Goal: Task Accomplishment & Management: Manage account settings

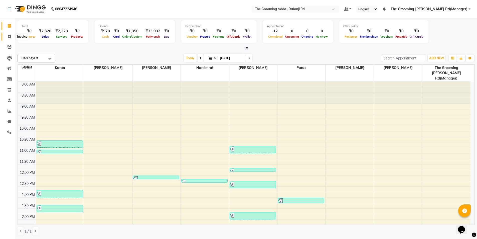
click at [4, 34] on link "Invoice" at bounding box center [8, 37] width 12 height 8
select select "service"
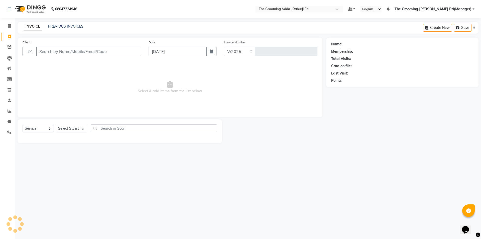
select select "8001"
type input "1910"
click at [46, 55] on input "Client" at bounding box center [88, 52] width 105 height 10
type input "9501799199"
select select "1: Object"
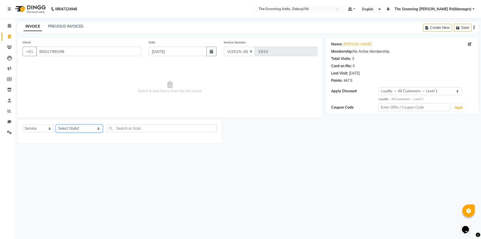
click at [71, 127] on select "Select Stylist [PERSON_NAME] [PERSON_NAME] [PERSON_NAME] [PERSON_NAME] [PERSON_…" at bounding box center [79, 128] width 47 height 8
select select "79344"
click at [56, 124] on select "Select Stylist [PERSON_NAME] [PERSON_NAME] [PERSON_NAME] [PERSON_NAME] [PERSON_…" at bounding box center [79, 128] width 47 height 8
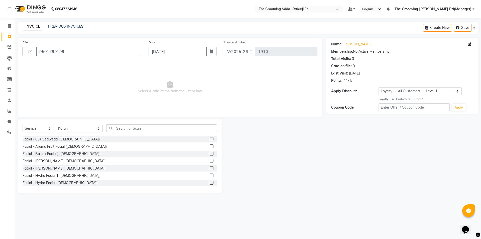
drag, startPoint x: 119, startPoint y: 133, endPoint x: 120, endPoint y: 131, distance: 2.6
click at [120, 131] on div "Select Service Product Membership Package Voucher Prepaid Gift Card Select Styl…" at bounding box center [120, 130] width 194 height 12
click at [121, 130] on input "text" at bounding box center [161, 128] width 110 height 8
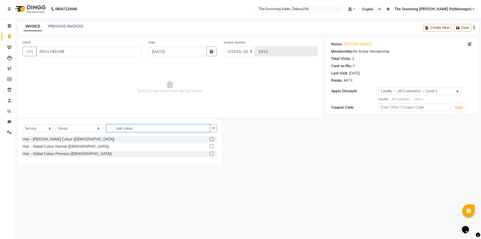
type input "hair colour"
click at [212, 146] on label at bounding box center [212, 146] width 4 height 4
click at [212, 146] on input "checkbox" at bounding box center [211, 146] width 3 height 3
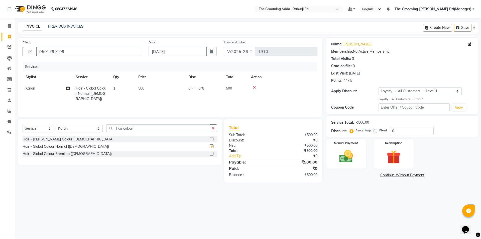
checkbox input "false"
click at [337, 146] on div "Manual Payment" at bounding box center [346, 153] width 42 height 31
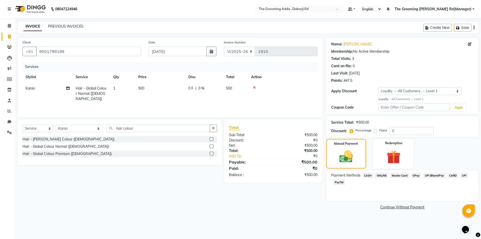
click at [364, 176] on span "CASH" at bounding box center [367, 175] width 11 height 6
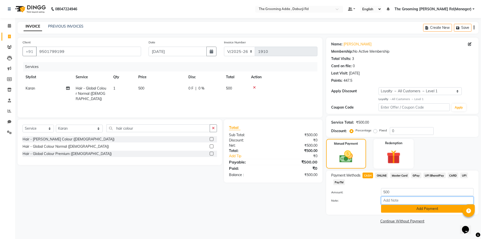
drag, startPoint x: 394, startPoint y: 203, endPoint x: 391, endPoint y: 205, distance: 3.8
click at [394, 203] on input "Note:" at bounding box center [427, 200] width 92 height 8
click at [390, 207] on button "Add Payment" at bounding box center [427, 209] width 92 height 8
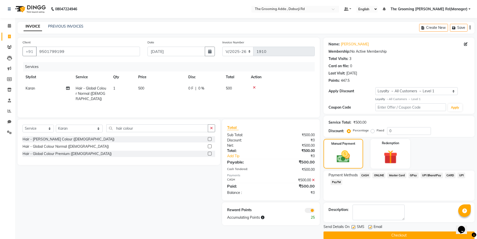
click at [370, 226] on label at bounding box center [370, 227] width 4 height 4
click at [370, 226] on input "checkbox" at bounding box center [369, 226] width 3 height 3
checkbox input "false"
drag, startPoint x: 353, startPoint y: 227, endPoint x: 352, endPoint y: 232, distance: 5.1
click at [353, 227] on label at bounding box center [354, 227] width 4 height 4
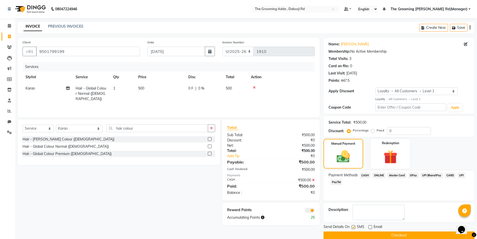
click at [353, 227] on input "checkbox" at bounding box center [353, 226] width 3 height 3
checkbox input "false"
click at [351, 235] on button "Checkout" at bounding box center [399, 235] width 151 height 8
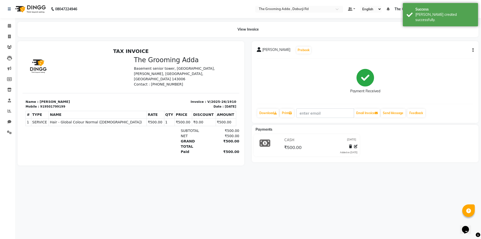
select select "service"
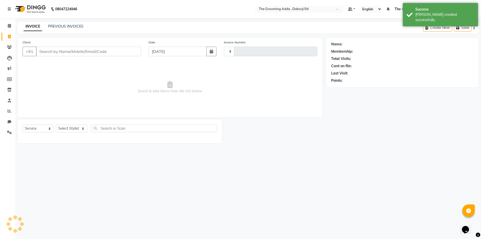
type input "1911"
select select "8001"
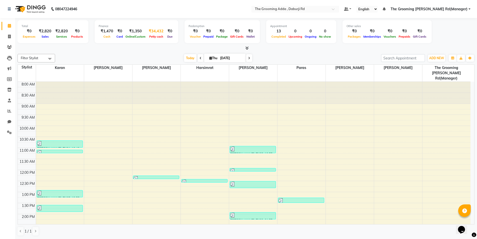
click at [151, 29] on div "₹34,432" at bounding box center [156, 31] width 19 height 6
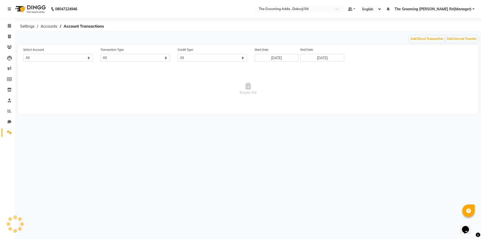
select select "7140"
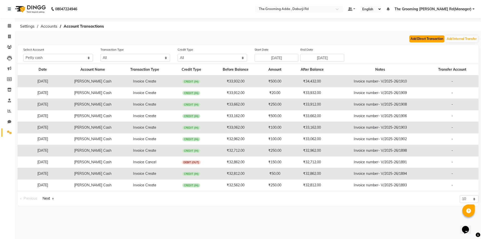
click at [428, 38] on button "Add Direct Transaction" at bounding box center [426, 38] width 35 height 7
select select "direct"
select select "7140"
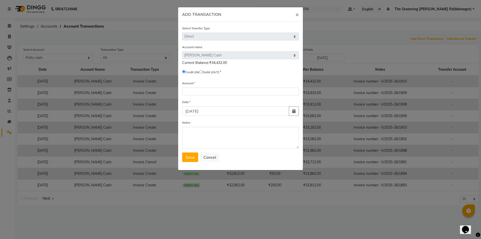
click at [203, 70] on input "radio" at bounding box center [200, 71] width 3 height 3
radio input "true"
click at [200, 91] on input "number" at bounding box center [240, 91] width 117 height 8
type input "4420"
click at [294, 109] on icon "button" at bounding box center [294, 111] width 4 height 4
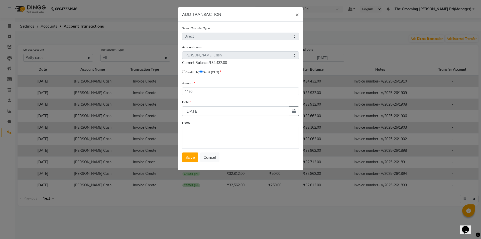
select select "9"
select select "2025"
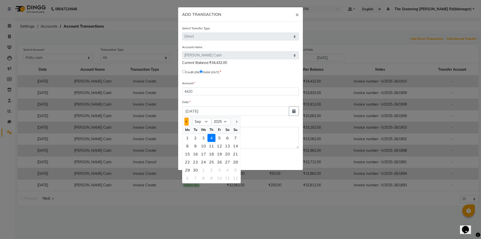
click at [188, 122] on button "Previous month" at bounding box center [186, 121] width 4 height 8
select select "8"
click at [229, 171] on div "30" at bounding box center [227, 170] width 8 height 8
type input "[DATE]"
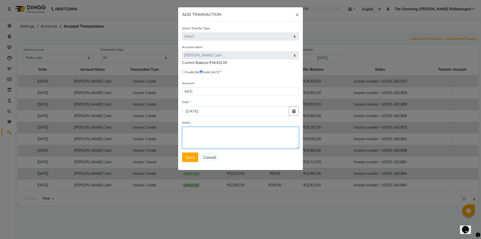
click at [199, 136] on textarea "Notes" at bounding box center [240, 138] width 117 height 22
type textarea "Nails Stock([PERSON_NAME])"
click at [187, 154] on button "Save" at bounding box center [190, 157] width 16 height 10
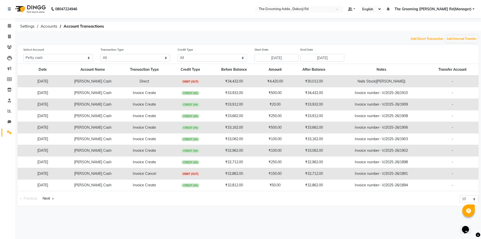
click at [409, 35] on button "Add Direct Transaction" at bounding box center [426, 38] width 35 height 7
select select "direct"
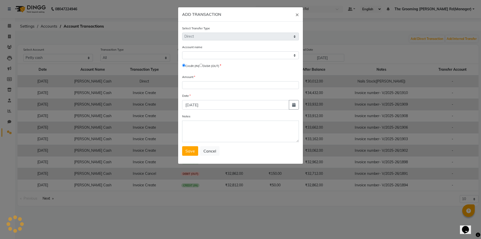
select select "7140"
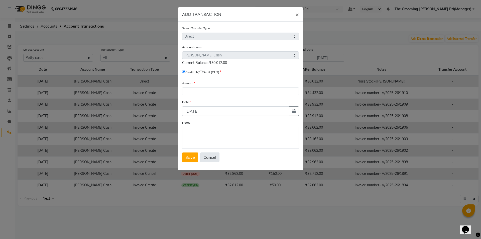
click at [213, 159] on button "Cancel" at bounding box center [209, 157] width 19 height 10
select select
radio input "false"
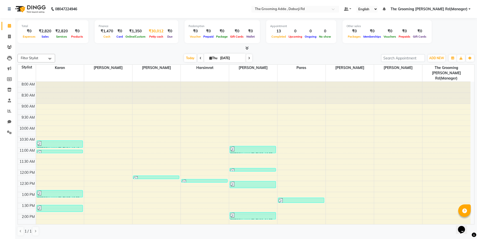
click at [153, 31] on div "₹30,012" at bounding box center [156, 31] width 19 height 6
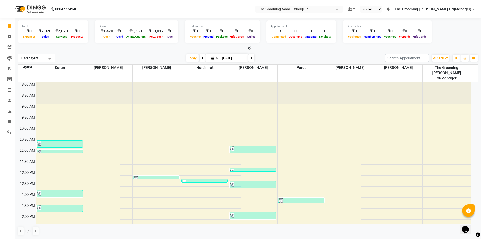
select select "7140"
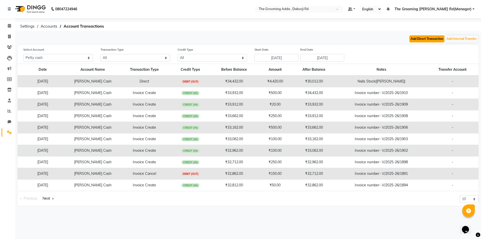
click at [420, 37] on button "Add Direct Transaction" at bounding box center [426, 38] width 35 height 7
select select "direct"
select select "7140"
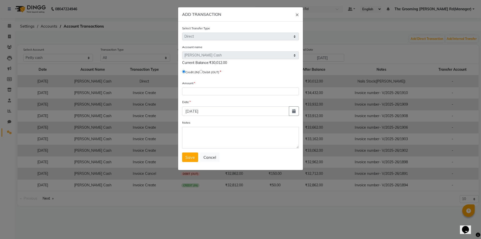
click at [203, 70] on input "radio" at bounding box center [200, 71] width 3 height 3
radio input "true"
click at [197, 91] on input "number" at bounding box center [240, 91] width 117 height 8
type input "10"
click at [189, 136] on textarea "Notes" at bounding box center [240, 138] width 117 height 22
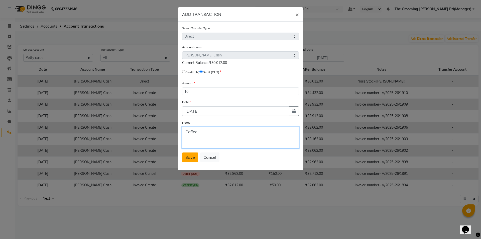
type textarea "Coffee"
click at [184, 157] on button "Save" at bounding box center [190, 157] width 16 height 10
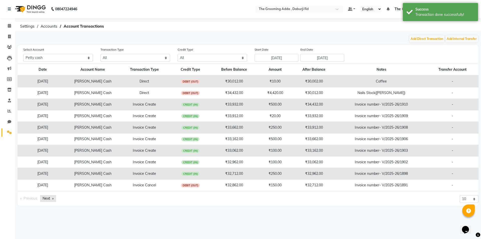
click at [46, 200] on link "Next page" at bounding box center [48, 198] width 16 height 7
click at [46, 199] on link "Next page" at bounding box center [48, 198] width 16 height 7
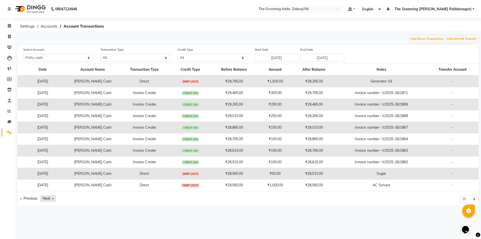
click at [45, 199] on link "Next page" at bounding box center [48, 198] width 16 height 7
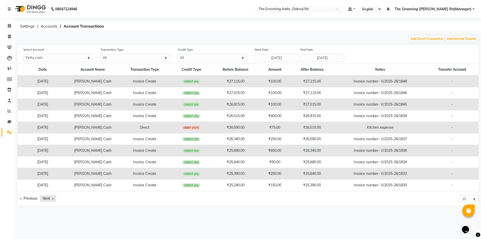
click at [45, 199] on link "Next page" at bounding box center [48, 198] width 16 height 7
click at [52, 200] on link "Next page" at bounding box center [48, 198] width 16 height 7
click at [52, 199] on link "Next page" at bounding box center [48, 198] width 16 height 7
click at [52, 198] on link "Next page" at bounding box center [48, 198] width 16 height 7
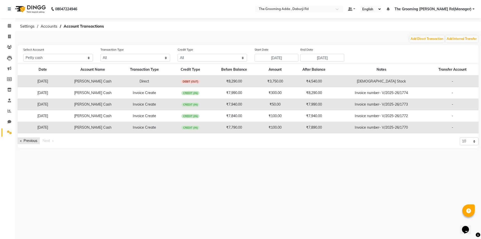
click at [34, 139] on link "Previous page" at bounding box center [29, 140] width 22 height 7
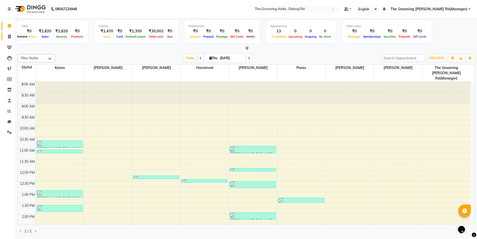
click at [6, 37] on span at bounding box center [9, 37] width 9 height 6
select select "service"
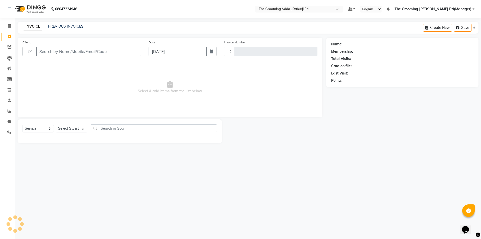
type input "1911"
select select "8001"
click at [45, 52] on input "Client" at bounding box center [88, 52] width 105 height 10
type input "7986057236"
select select "1: Object"
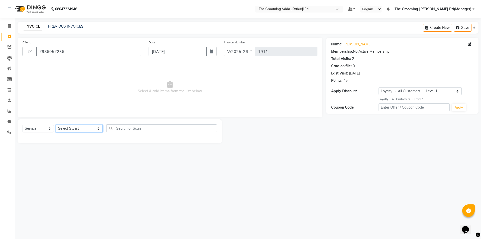
drag, startPoint x: 67, startPoint y: 131, endPoint x: 69, endPoint y: 128, distance: 4.0
click at [67, 131] on select "Select Stylist [PERSON_NAME] [PERSON_NAME] [PERSON_NAME] [PERSON_NAME] [PERSON_…" at bounding box center [79, 128] width 47 height 8
select select "79344"
click at [56, 124] on select "Select Stylist [PERSON_NAME] [PERSON_NAME] [PERSON_NAME] [PERSON_NAME] [PERSON_…" at bounding box center [79, 128] width 47 height 8
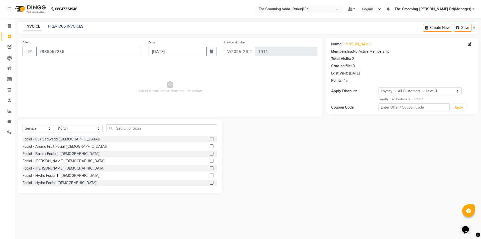
drag, startPoint x: 126, startPoint y: 122, endPoint x: 126, endPoint y: 127, distance: 4.8
click at [127, 124] on div "Select Service Product Membership Package Voucher Prepaid Gift Card Select Styl…" at bounding box center [120, 156] width 204 height 74
click at [126, 127] on input "text" at bounding box center [161, 128] width 110 height 8
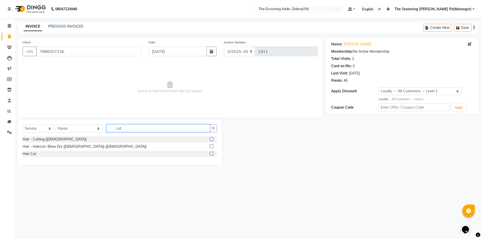
type input "cut"
click at [212, 140] on label at bounding box center [212, 139] width 4 height 4
click at [212, 140] on input "checkbox" at bounding box center [211, 138] width 3 height 3
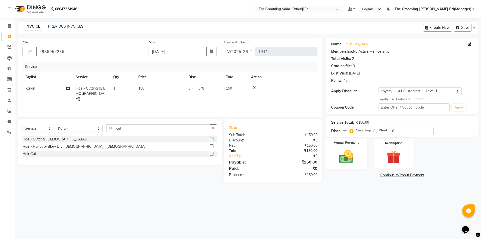
checkbox input "false"
click at [349, 149] on img at bounding box center [345, 156] width 23 height 17
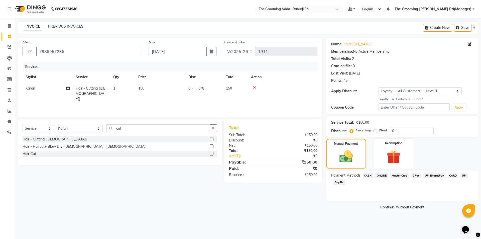
click at [384, 175] on span "ONLINE" at bounding box center [381, 175] width 13 height 6
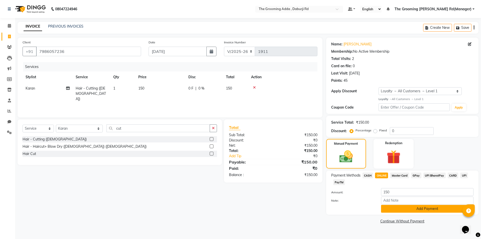
click at [386, 210] on button "Add Payment" at bounding box center [427, 209] width 92 height 8
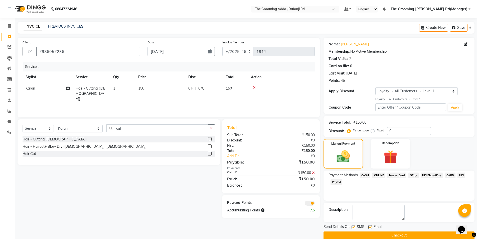
click at [370, 226] on label at bounding box center [370, 227] width 4 height 4
click at [370, 226] on input "checkbox" at bounding box center [369, 226] width 3 height 3
checkbox input "false"
click at [364, 236] on button "Checkout" at bounding box center [399, 235] width 151 height 8
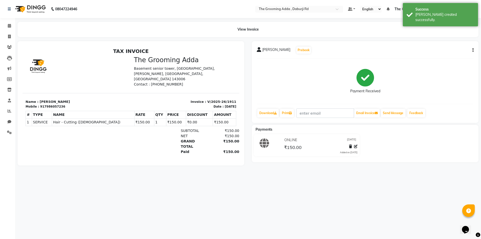
select select "service"
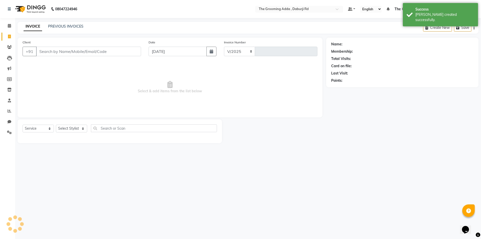
select select "8001"
type input "1912"
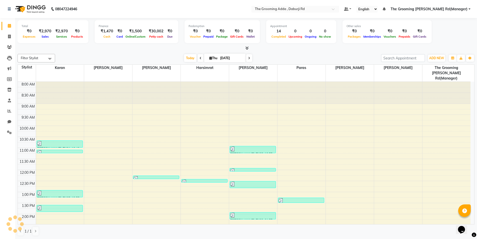
scroll to position [129, 0]
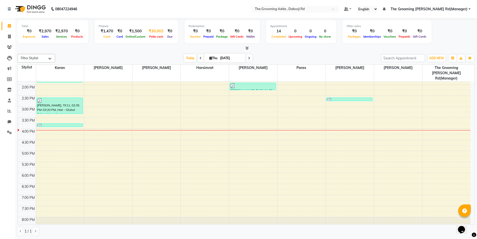
click at [149, 30] on div "₹30,002" at bounding box center [156, 31] width 19 height 6
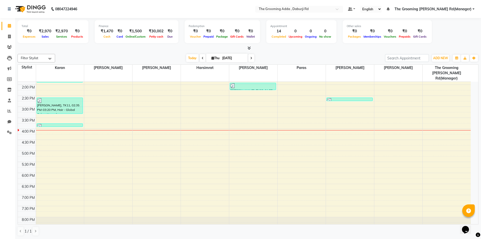
select select "7140"
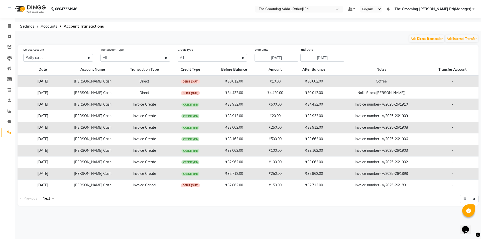
click at [327, 142] on td "₹33,662.00" at bounding box center [314, 139] width 44 height 12
click at [131, 150] on td "Invoice Create" at bounding box center [144, 151] width 53 height 12
click at [48, 149] on td "[DATE]" at bounding box center [43, 151] width 50 height 12
click at [51, 198] on link "Next page" at bounding box center [48, 198] width 16 height 7
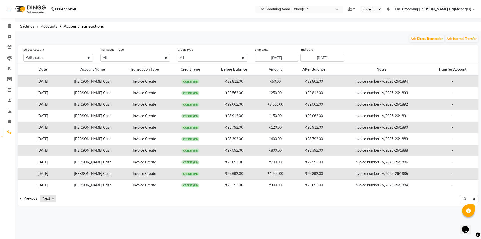
click at [47, 198] on link "Next page" at bounding box center [48, 198] width 16 height 7
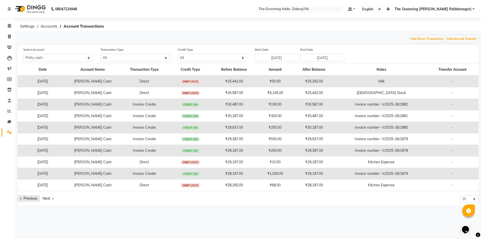
click at [29, 198] on link "Previous page" at bounding box center [29, 198] width 22 height 7
click at [32, 197] on link "Previous page" at bounding box center [29, 198] width 22 height 7
click at [416, 39] on button "Add Direct Transaction" at bounding box center [426, 38] width 35 height 7
select select "direct"
select select "7140"
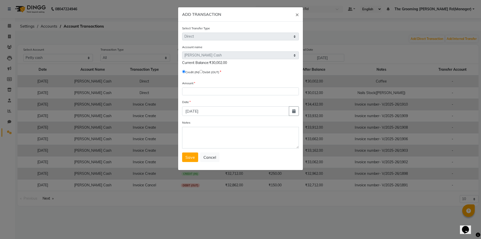
click at [203, 70] on input "radio" at bounding box center [200, 71] width 3 height 3
radio input "true"
click at [204, 85] on div "Amount" at bounding box center [240, 87] width 117 height 15
click at [201, 89] on input "number" at bounding box center [240, 91] width 117 height 8
type input "100"
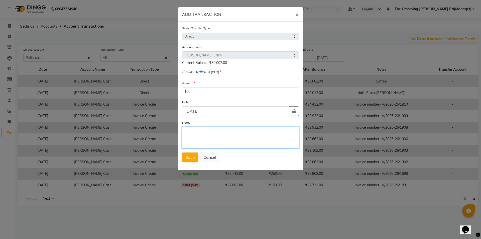
click at [196, 134] on textarea "Notes" at bounding box center [240, 138] width 117 height 22
type textarea "Joban Sir"
click at [292, 109] on icon "button" at bounding box center [294, 111] width 4 height 4
select select "9"
select select "2025"
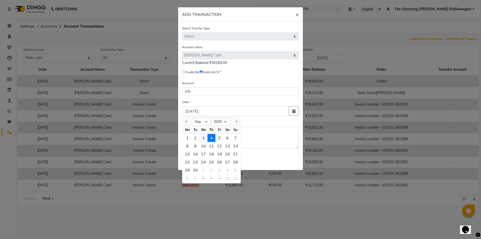
click at [201, 138] on div "3" at bounding box center [203, 138] width 8 height 8
type input "[DATE]"
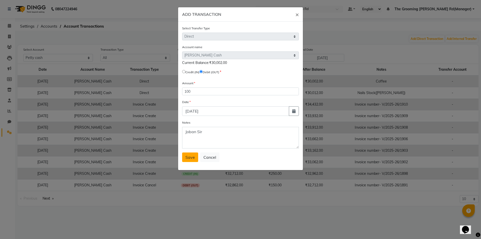
click at [189, 154] on button "Save" at bounding box center [190, 157] width 16 height 10
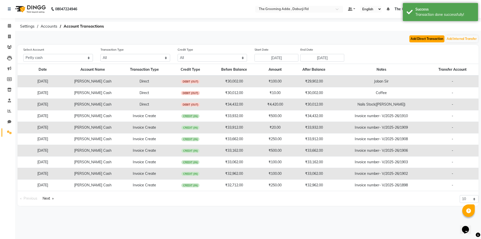
click at [421, 40] on button "Add Direct Transaction" at bounding box center [426, 38] width 35 height 7
select select "direct"
select select "7140"
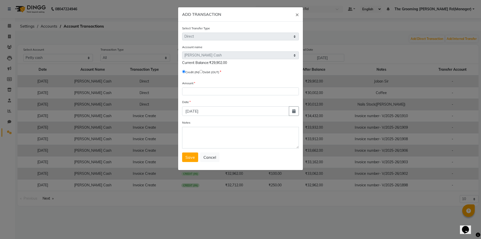
click at [203, 71] on input "radio" at bounding box center [200, 71] width 3 height 3
radio input "true"
click at [199, 91] on input "number" at bounding box center [240, 91] width 117 height 8
type input "100"
click at [292, 112] on button "button" at bounding box center [294, 111] width 10 height 10
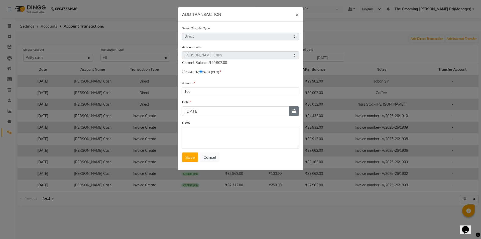
select select "9"
select select "2025"
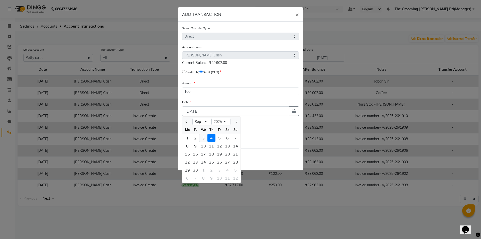
click at [203, 138] on div "3" at bounding box center [203, 138] width 8 height 8
type input "[DATE]"
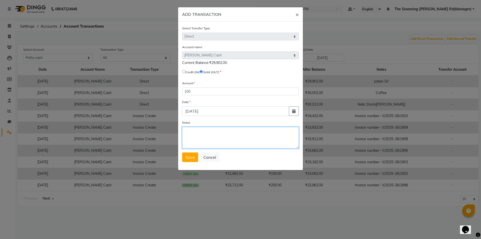
click at [209, 134] on textarea "Notes" at bounding box center [240, 138] width 117 height 22
type textarea "Wire"
click at [186, 154] on button "Save" at bounding box center [190, 157] width 16 height 10
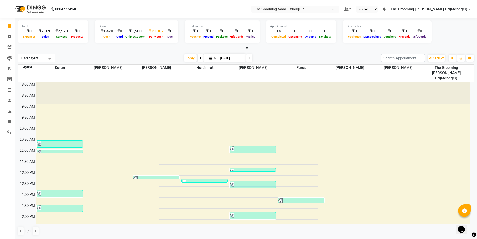
click at [150, 31] on div "₹29,802" at bounding box center [156, 31] width 19 height 6
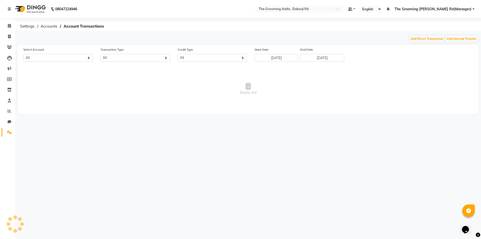
select select "7140"
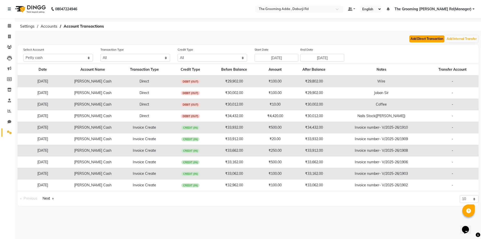
click at [427, 40] on button "Add Direct Transaction" at bounding box center [426, 38] width 35 height 7
select select "direct"
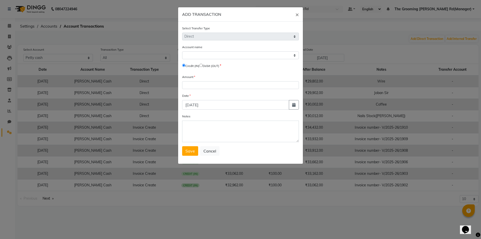
select select "7140"
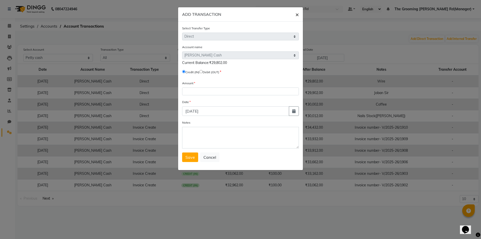
click at [298, 13] on span "×" at bounding box center [297, 15] width 4 height 8
